Goal: Information Seeking & Learning: Learn about a topic

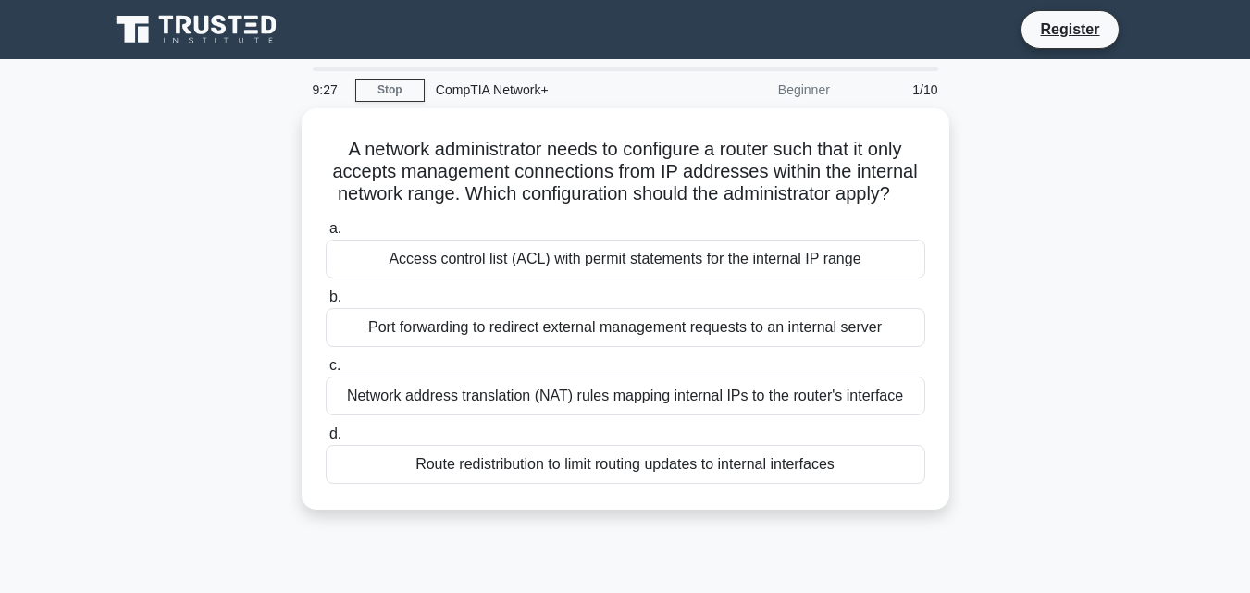
click at [1201, 380] on main "9:27 Stop CompTIA Network+ Beginner 1/10 A network administrator needs to confi…" at bounding box center [625, 529] width 1250 height 940
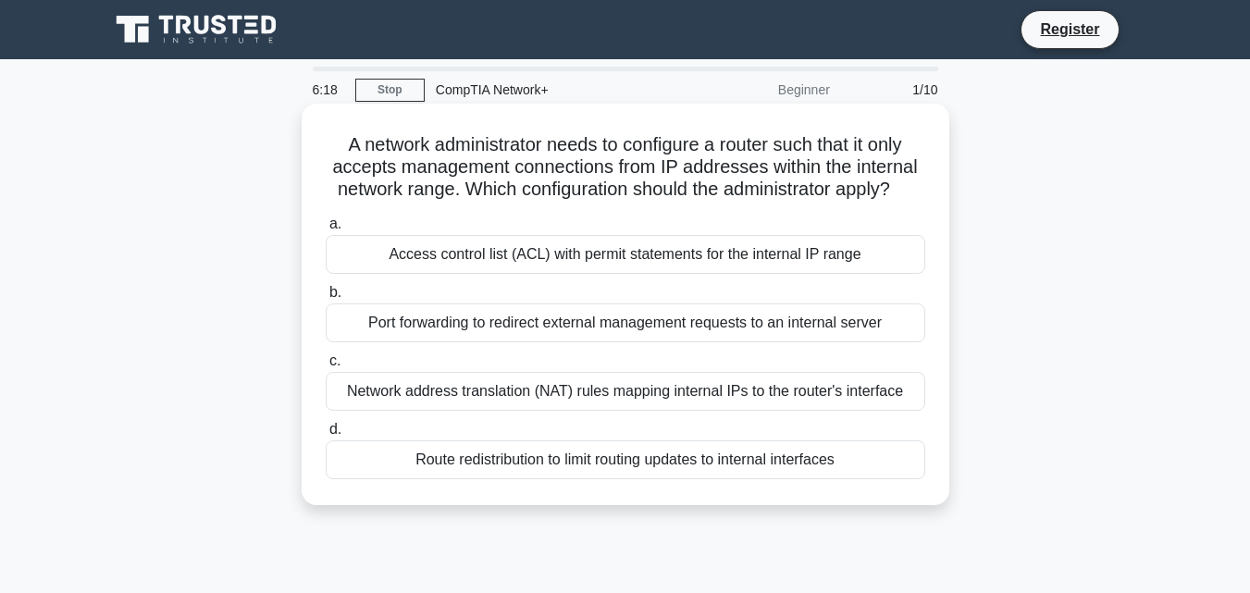
click at [793, 256] on div "Access control list (ACL) with permit statements for the internal IP range" at bounding box center [625, 254] width 599 height 39
click at [326, 230] on input "a. Access control list (ACL) with permit statements for the internal IP range" at bounding box center [326, 224] width 0 height 12
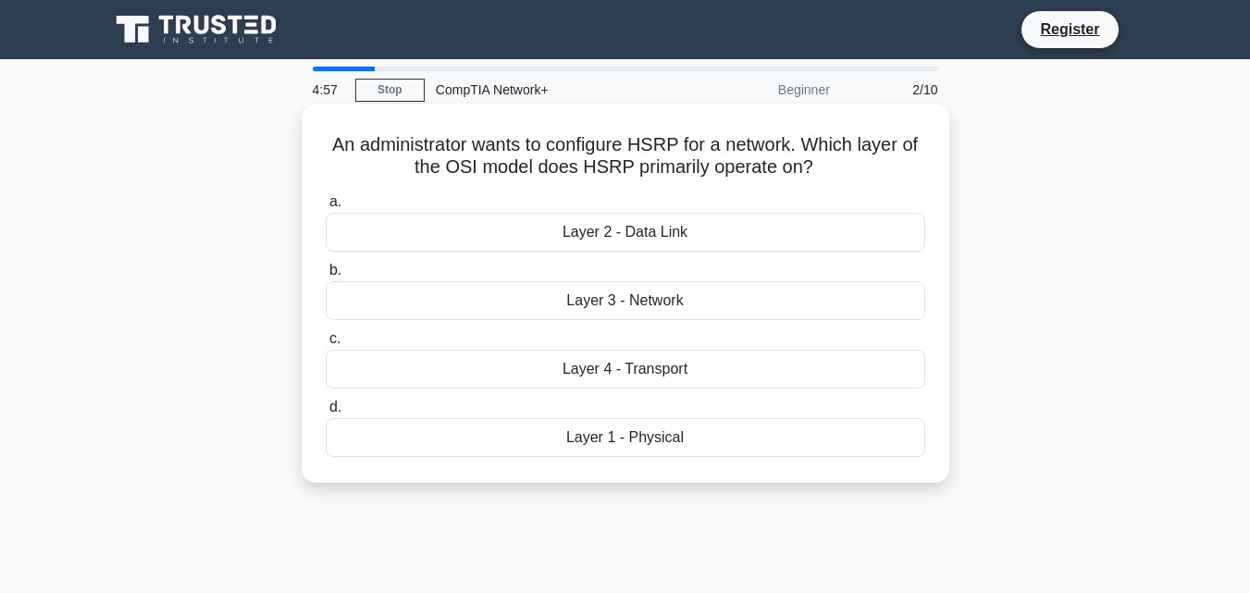
click at [630, 296] on div "Layer 3 - Network" at bounding box center [625, 300] width 599 height 39
click at [326, 277] on input "b. Layer 3 - Network" at bounding box center [326, 271] width 0 height 12
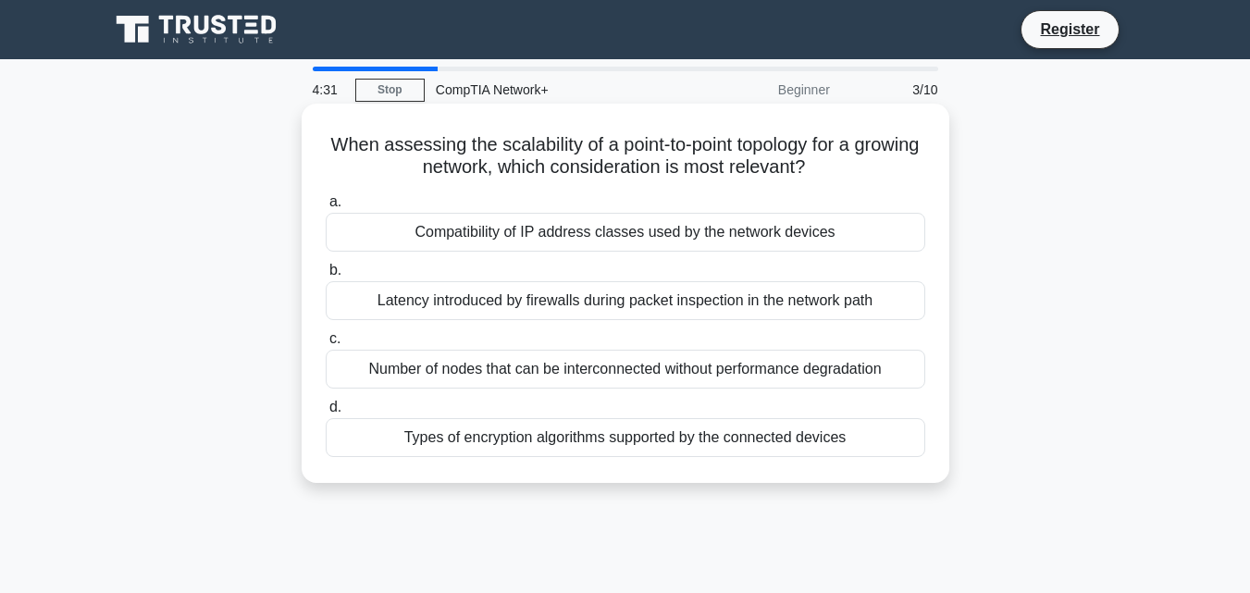
click at [595, 236] on div "Compatibility of IP address classes used by the network devices" at bounding box center [625, 232] width 599 height 39
click at [326, 208] on input "a. Compatibility of IP address classes used by the network devices" at bounding box center [326, 202] width 0 height 12
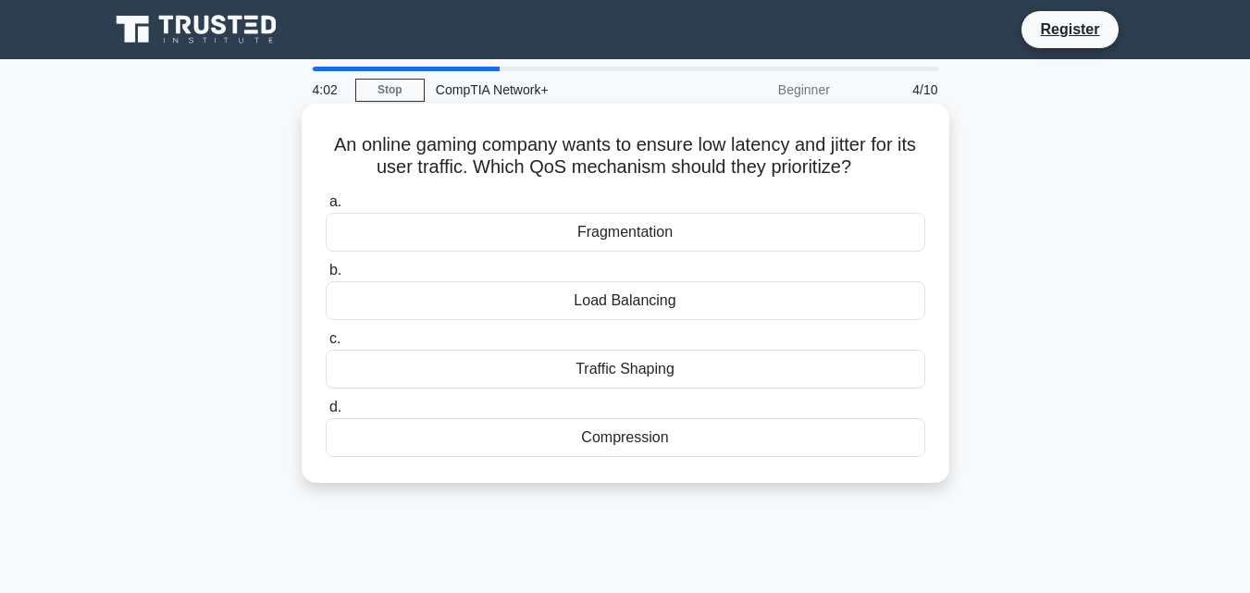
click at [856, 303] on div "Load Balancing" at bounding box center [625, 300] width 599 height 39
click at [326, 277] on input "b. Load Balancing" at bounding box center [326, 271] width 0 height 12
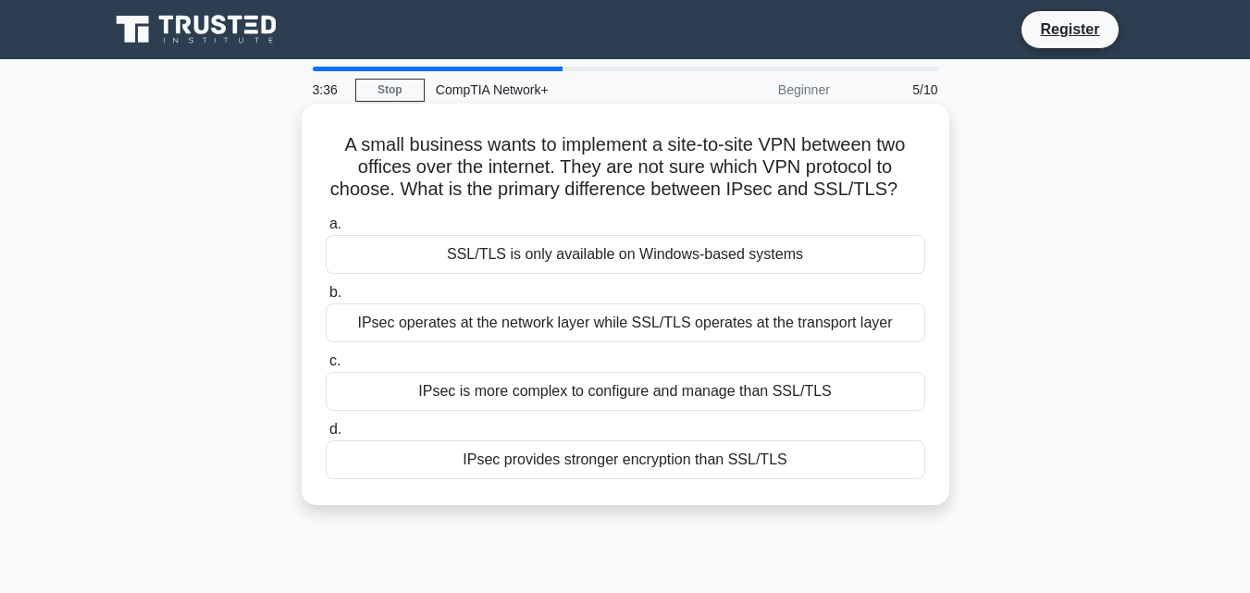
click at [850, 322] on div "IPsec operates at the network layer while SSL/TLS operates at the transport lay…" at bounding box center [625, 322] width 599 height 39
click at [326, 299] on input "b. IPsec operates at the network layer while SSL/TLS operates at the transport …" at bounding box center [326, 293] width 0 height 12
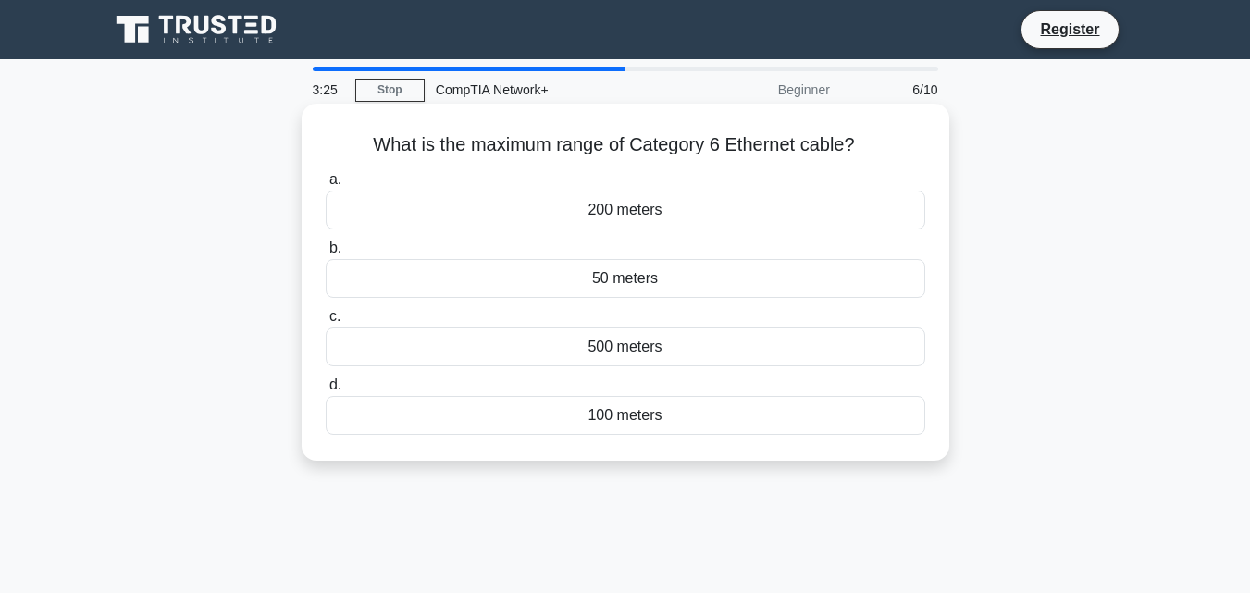
click at [738, 285] on div "50 meters" at bounding box center [625, 278] width 599 height 39
click at [326, 254] on input "b. 50 meters" at bounding box center [326, 248] width 0 height 12
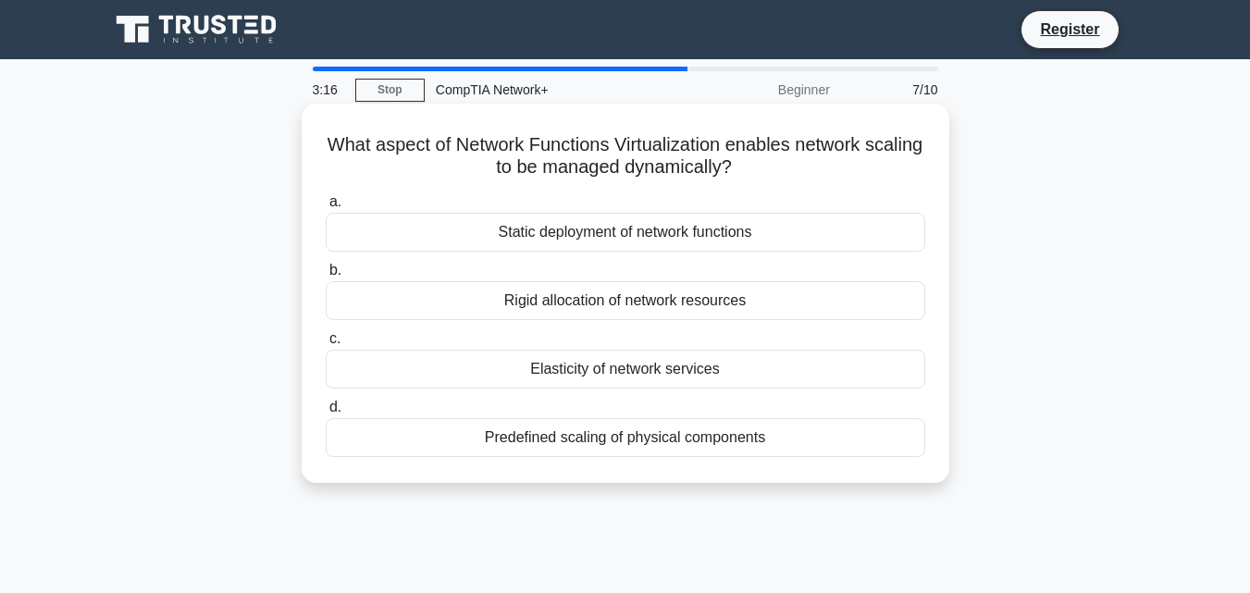
click at [762, 358] on div "Elasticity of network services" at bounding box center [625, 369] width 599 height 39
click at [326, 345] on input "c. Elasticity of network services" at bounding box center [326, 339] width 0 height 12
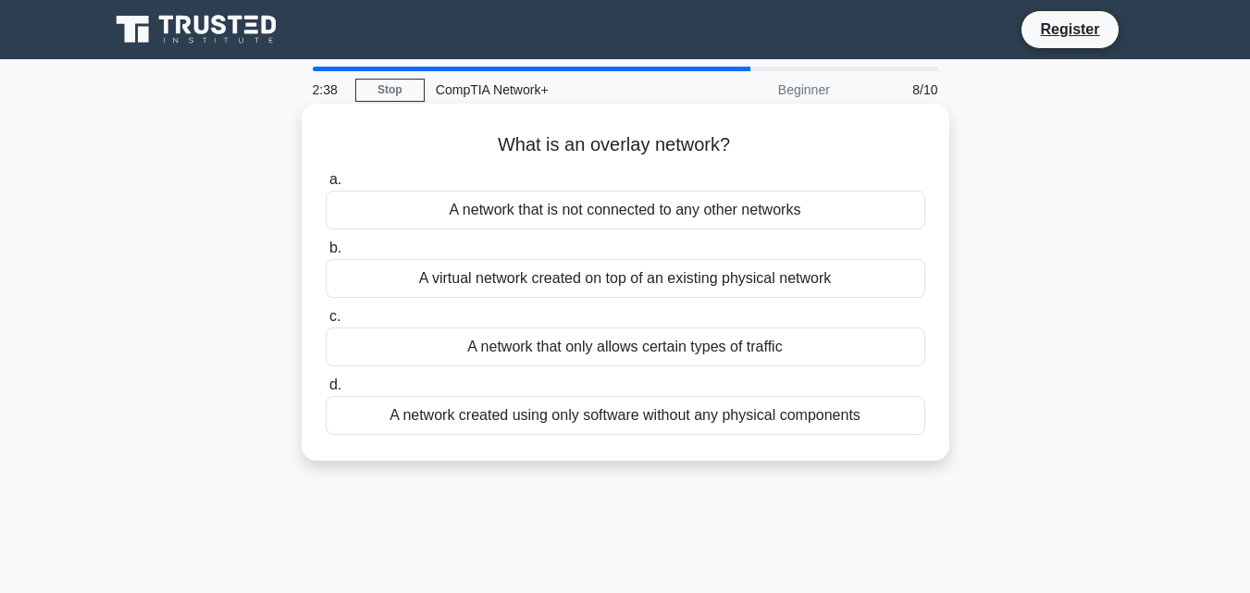
click at [591, 268] on div "A virtual network created on top of an existing physical network" at bounding box center [625, 278] width 599 height 39
click at [326, 254] on input "b. A virtual network created on top of an existing physical network" at bounding box center [326, 248] width 0 height 12
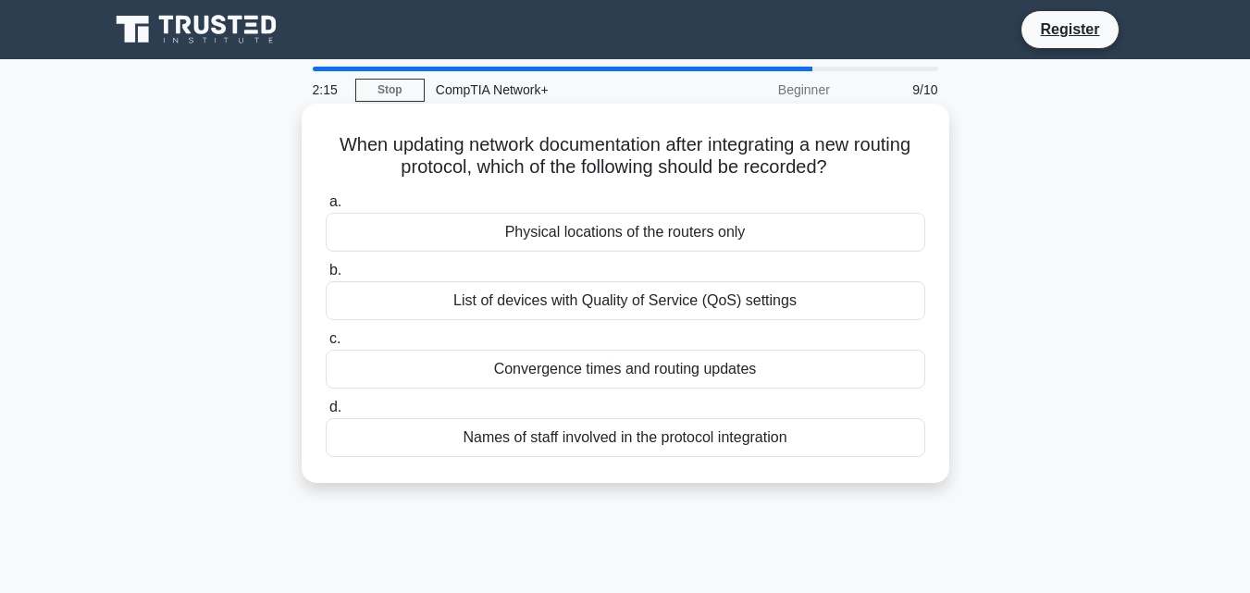
click at [783, 374] on div "Convergence times and routing updates" at bounding box center [625, 369] width 599 height 39
click at [326, 345] on input "c. Convergence times and routing updates" at bounding box center [326, 339] width 0 height 12
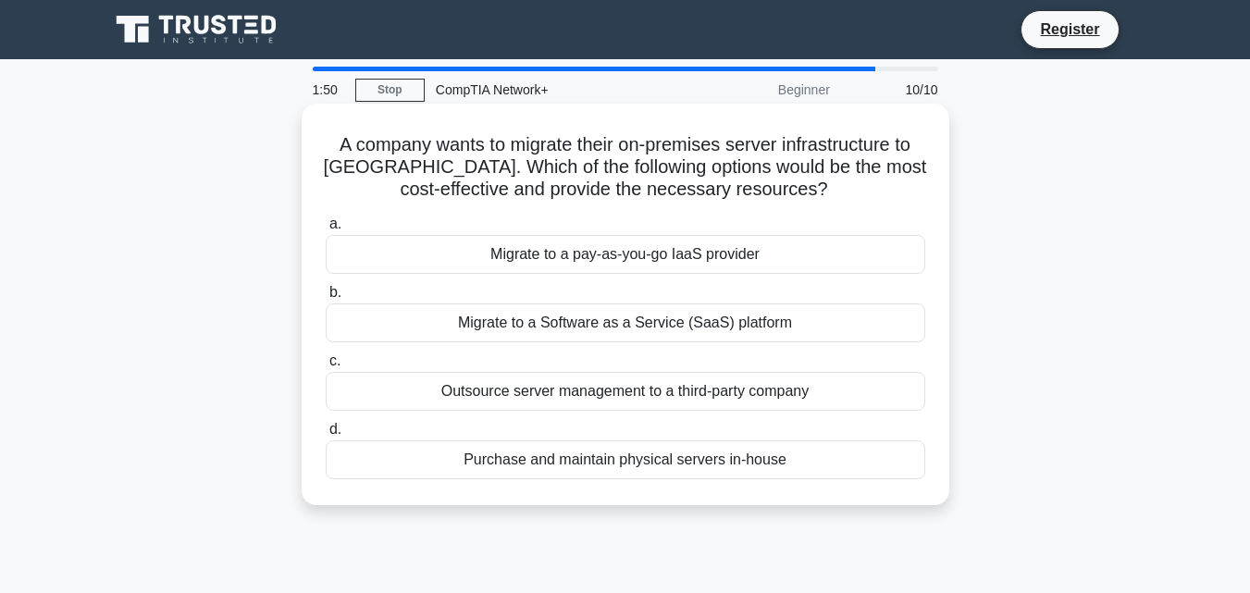
click at [629, 255] on div "Migrate to a pay-as-you-go IaaS provider" at bounding box center [625, 254] width 599 height 39
click at [326, 230] on input "a. Migrate to a pay-as-you-go IaaS provider" at bounding box center [326, 224] width 0 height 12
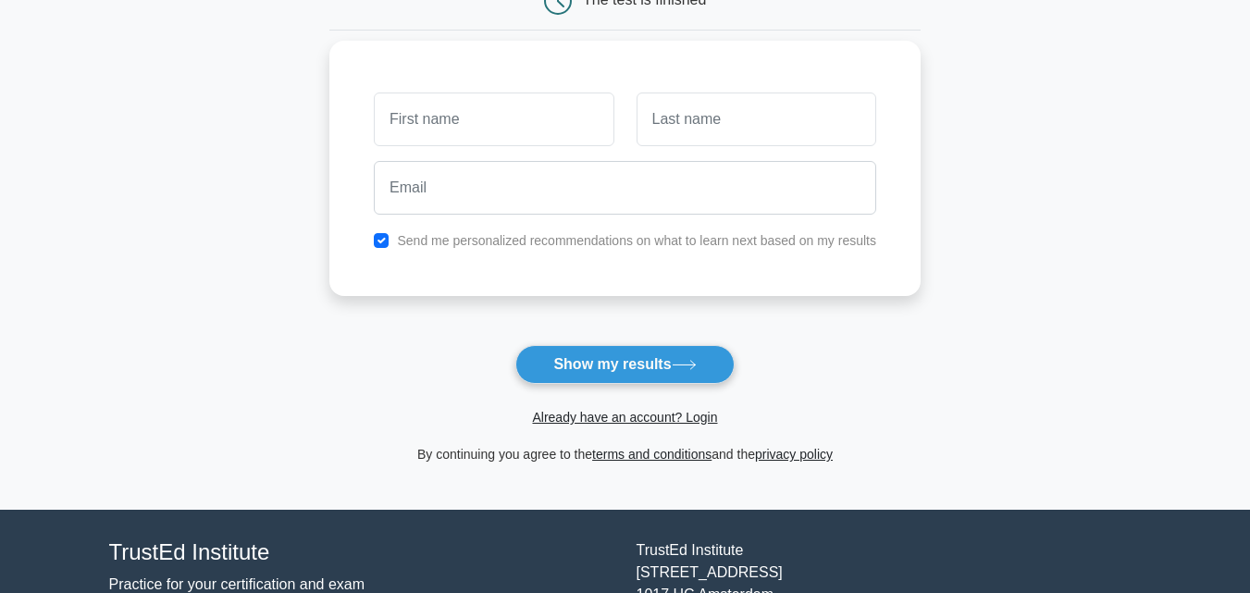
type input "Atif"
click at [660, 107] on input "text" at bounding box center [756, 119] width 240 height 54
type input "[PERSON_NAME]"
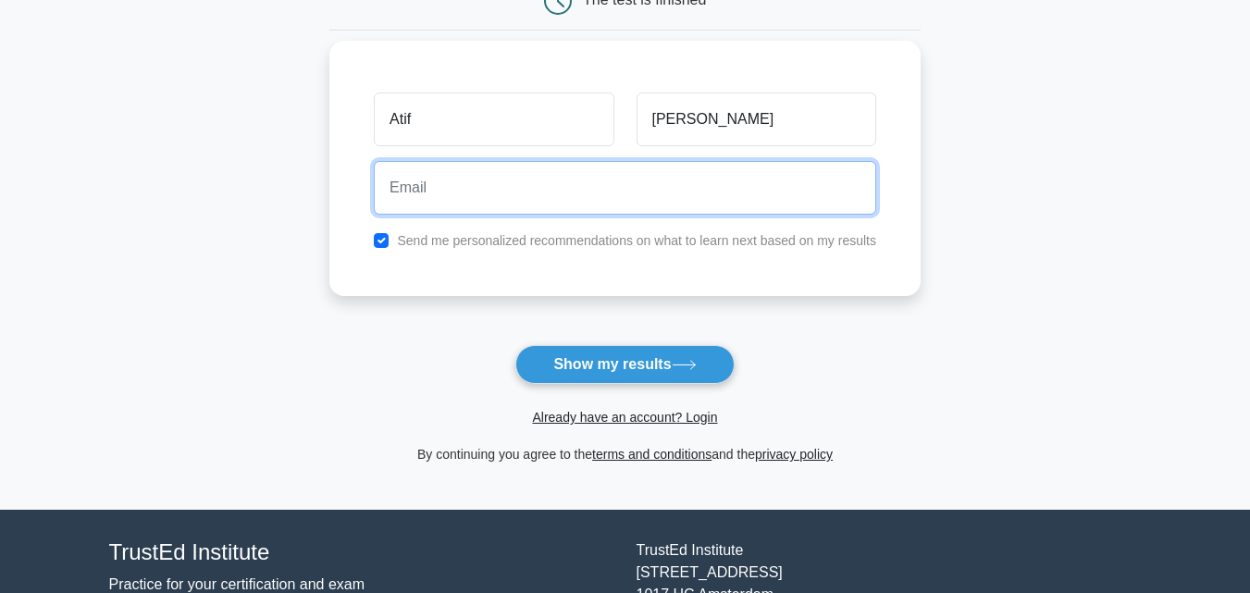
click at [593, 205] on input "email" at bounding box center [625, 188] width 502 height 54
type input "[EMAIL_ADDRESS][DOMAIN_NAME]"
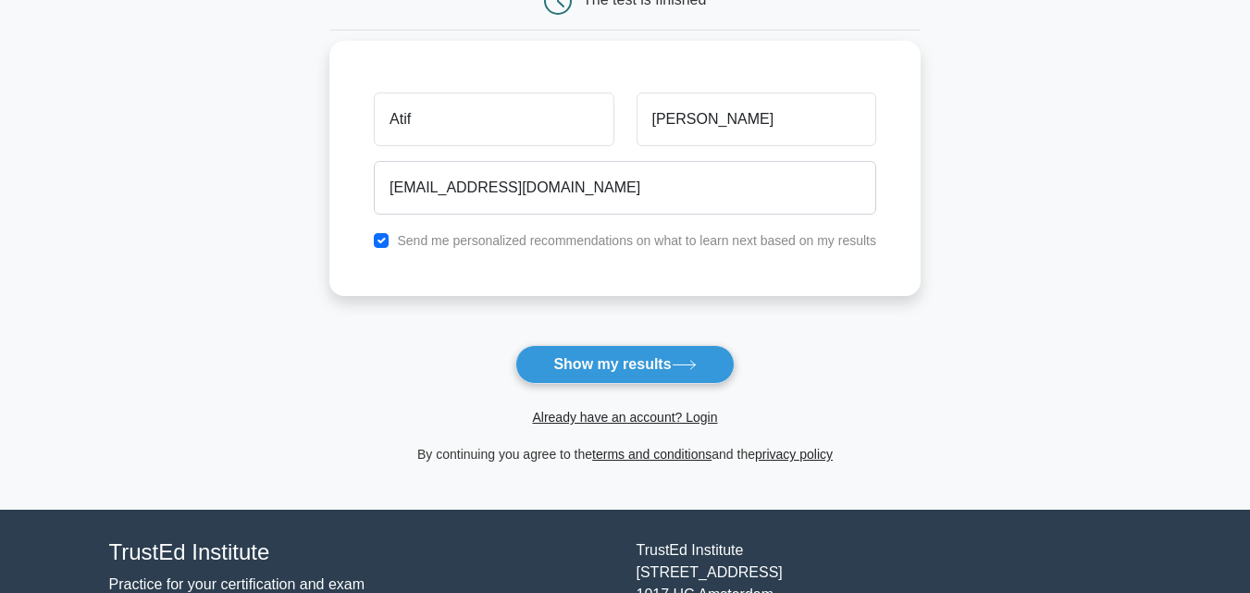
click at [495, 244] on label "Send me personalized recommendations on what to learn next based on my results" at bounding box center [636, 240] width 479 height 15
click at [382, 239] on input "checkbox" at bounding box center [381, 240] width 15 height 15
checkbox input "false"
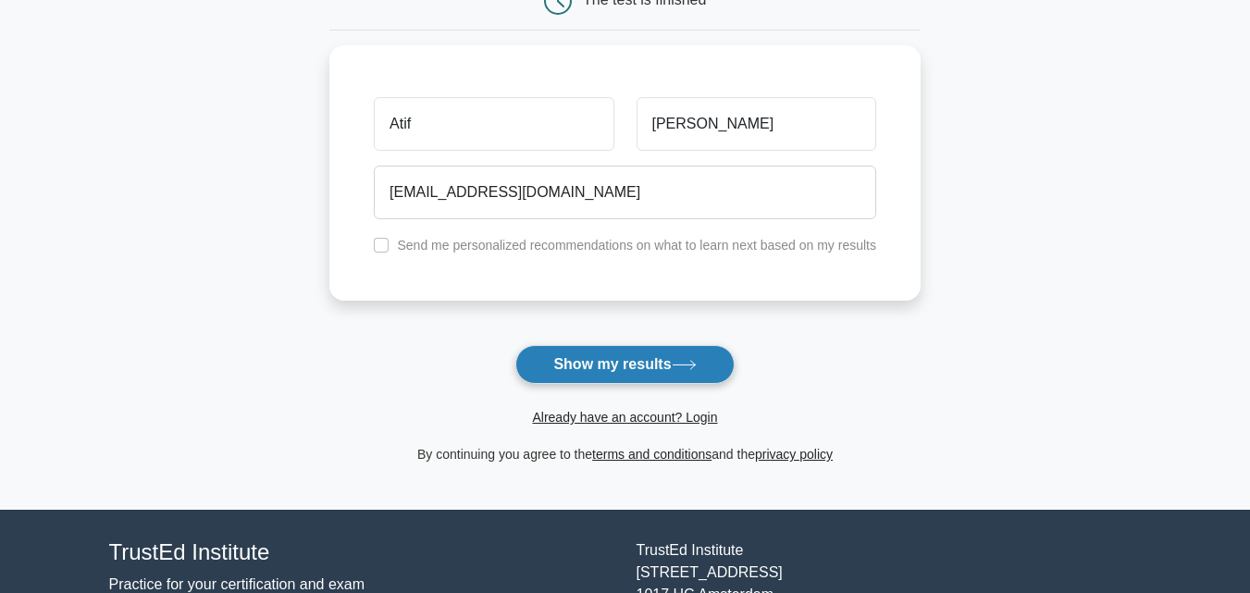
click at [645, 355] on button "Show my results" at bounding box center [624, 364] width 218 height 39
